Goal: Use online tool/utility: Utilize a website feature to perform a specific function

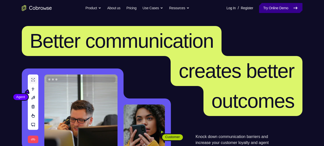
click at [281, 5] on link "Try Online Demo" at bounding box center [280, 8] width 43 height 10
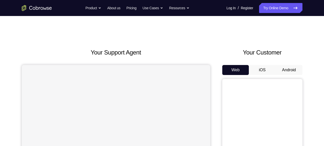
scroll to position [26, 0]
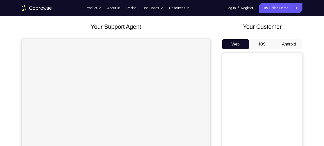
click at [288, 43] on button "Android" at bounding box center [289, 44] width 27 height 10
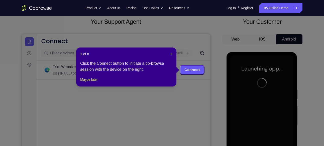
scroll to position [30, 0]
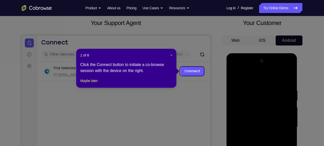
click at [170, 55] on span "×" at bounding box center [171, 55] width 2 height 4
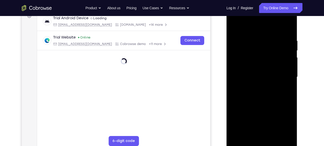
scroll to position [79, 0]
click at [263, 142] on div at bounding box center [261, 77] width 63 height 140
click at [261, 143] on div at bounding box center [261, 77] width 63 height 140
click at [250, 134] on div at bounding box center [261, 77] width 63 height 140
click at [276, 99] on div at bounding box center [261, 77] width 63 height 140
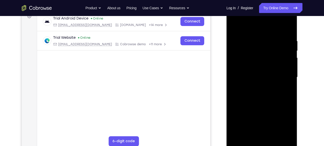
click at [288, 134] on div at bounding box center [261, 77] width 63 height 140
click at [235, 51] on div at bounding box center [261, 77] width 63 height 140
click at [250, 78] on div at bounding box center [261, 77] width 63 height 140
click at [242, 62] on div at bounding box center [261, 77] width 63 height 140
click at [242, 70] on div at bounding box center [261, 77] width 63 height 140
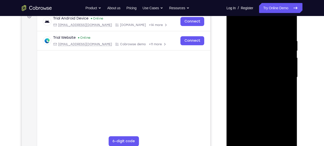
click at [261, 83] on div at bounding box center [261, 77] width 63 height 140
click at [263, 89] on div at bounding box center [261, 77] width 63 height 140
click at [286, 72] on div at bounding box center [261, 77] width 63 height 140
click at [260, 83] on div at bounding box center [261, 77] width 63 height 140
click at [259, 99] on div at bounding box center [261, 77] width 63 height 140
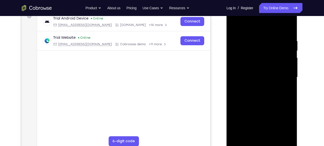
click at [263, 61] on div at bounding box center [261, 77] width 63 height 140
click at [252, 84] on div at bounding box center [261, 77] width 63 height 140
click at [256, 98] on div at bounding box center [261, 77] width 63 height 140
click at [262, 58] on div at bounding box center [261, 77] width 63 height 140
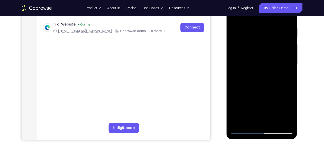
click at [287, 52] on div at bounding box center [261, 64] width 63 height 140
click at [261, 69] on div at bounding box center [261, 64] width 63 height 140
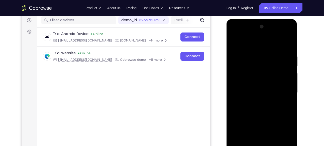
scroll to position [65, 0]
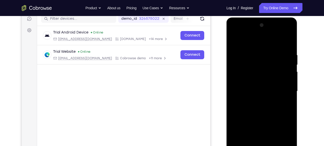
click at [288, 77] on div at bounding box center [261, 91] width 63 height 140
click at [235, 43] on div at bounding box center [261, 91] width 63 height 140
click at [237, 97] on div at bounding box center [261, 91] width 63 height 140
click at [255, 77] on div at bounding box center [261, 91] width 63 height 140
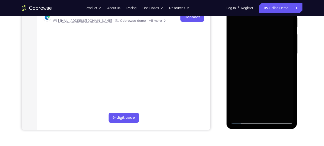
scroll to position [104, 0]
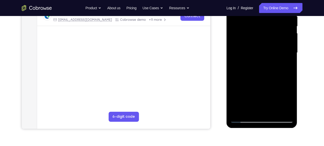
click at [250, 90] on div at bounding box center [261, 53] width 63 height 140
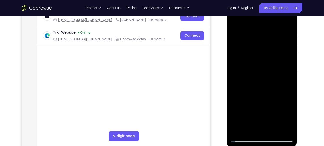
scroll to position [83, 0]
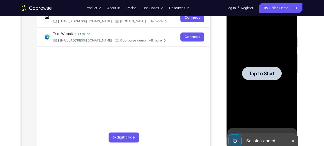
click at [258, 69] on div at bounding box center [262, 73] width 40 height 13
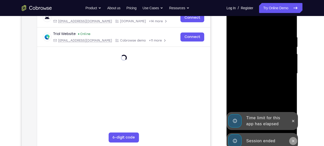
click at [294, 141] on icon at bounding box center [293, 141] width 4 height 4
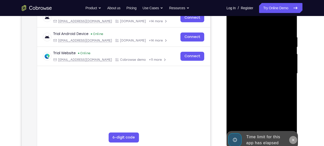
click at [294, 119] on div at bounding box center [261, 74] width 71 height 149
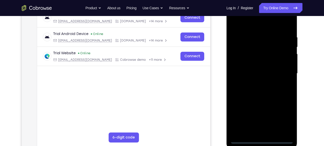
click at [262, 140] on div at bounding box center [261, 74] width 63 height 140
click at [243, 129] on div at bounding box center [261, 74] width 63 height 140
click at [262, 94] on div at bounding box center [261, 74] width 63 height 140
click at [289, 129] on div at bounding box center [261, 74] width 63 height 140
click at [242, 47] on div at bounding box center [261, 74] width 63 height 140
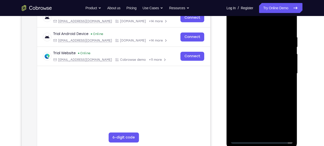
click at [247, 73] on div at bounding box center [261, 74] width 63 height 140
click at [247, 70] on div at bounding box center [261, 74] width 63 height 140
click at [247, 79] on div at bounding box center [261, 74] width 63 height 140
click at [259, 85] on div at bounding box center [261, 74] width 63 height 140
click at [251, 80] on div at bounding box center [261, 74] width 63 height 140
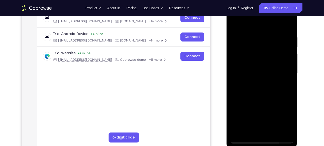
click at [255, 94] on div at bounding box center [261, 74] width 63 height 140
click at [261, 86] on div at bounding box center [261, 74] width 63 height 140
click at [262, 87] on div at bounding box center [261, 74] width 63 height 140
click at [287, 68] on div at bounding box center [261, 74] width 63 height 140
click at [261, 84] on div at bounding box center [261, 74] width 63 height 140
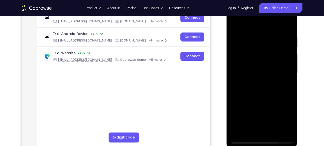
click at [287, 67] on div at bounding box center [261, 74] width 63 height 140
click at [253, 58] on div at bounding box center [261, 74] width 63 height 140
click at [251, 54] on div at bounding box center [261, 74] width 63 height 140
click at [250, 78] on div at bounding box center [261, 74] width 63 height 140
click at [262, 85] on div at bounding box center [261, 74] width 63 height 140
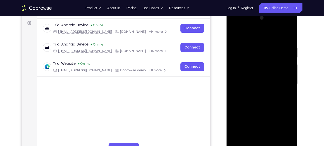
scroll to position [72, 0]
click at [287, 69] on div at bounding box center [261, 84] width 63 height 140
click at [273, 89] on div at bounding box center [261, 84] width 63 height 140
click at [262, 95] on div at bounding box center [261, 84] width 63 height 140
click at [275, 68] on div at bounding box center [261, 84] width 63 height 140
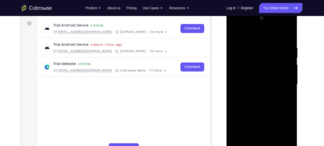
click at [287, 66] on div at bounding box center [261, 84] width 63 height 140
click at [258, 54] on div at bounding box center [261, 84] width 63 height 140
click at [253, 90] on div at bounding box center [261, 84] width 63 height 140
click at [263, 96] on div at bounding box center [261, 84] width 63 height 140
click at [259, 88] on div at bounding box center [261, 84] width 63 height 140
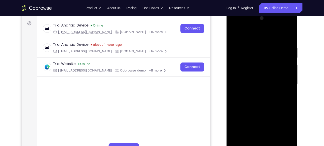
click at [261, 97] on div at bounding box center [261, 84] width 63 height 140
click at [236, 69] on div at bounding box center [261, 84] width 63 height 140
click at [239, 76] on div at bounding box center [261, 84] width 63 height 140
click at [250, 88] on div at bounding box center [261, 84] width 63 height 140
click at [265, 96] on div at bounding box center [261, 84] width 63 height 140
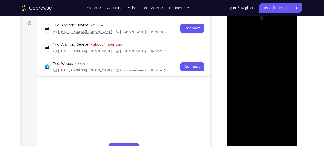
click at [261, 69] on div at bounding box center [261, 84] width 63 height 140
click at [263, 65] on div at bounding box center [261, 84] width 63 height 140
click at [248, 90] on div at bounding box center [261, 84] width 63 height 140
click at [244, 106] on div at bounding box center [261, 84] width 63 height 140
click at [259, 94] on div at bounding box center [261, 84] width 63 height 140
